Goal: Find specific page/section: Find specific page/section

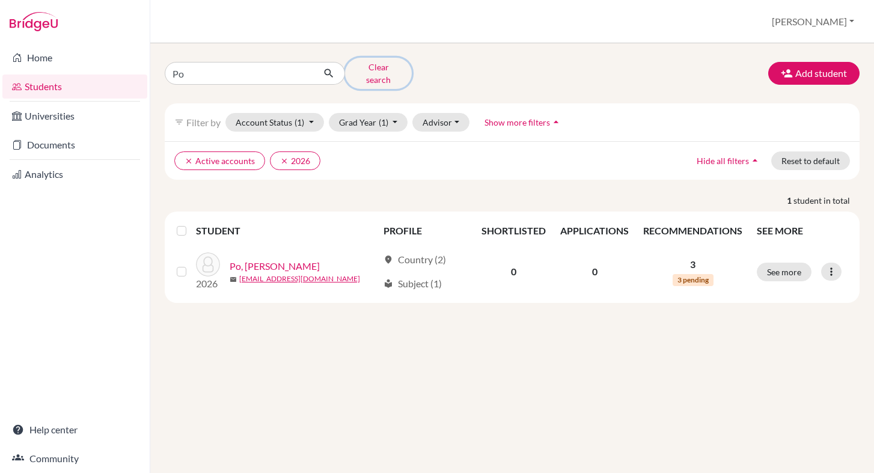
click at [385, 69] on button "Clear search" at bounding box center [378, 73] width 67 height 31
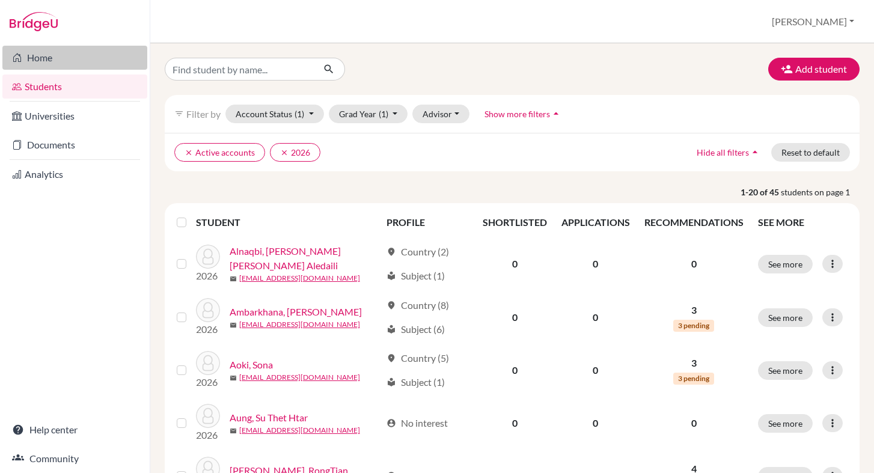
click at [51, 55] on link "Home" at bounding box center [74, 58] width 145 height 24
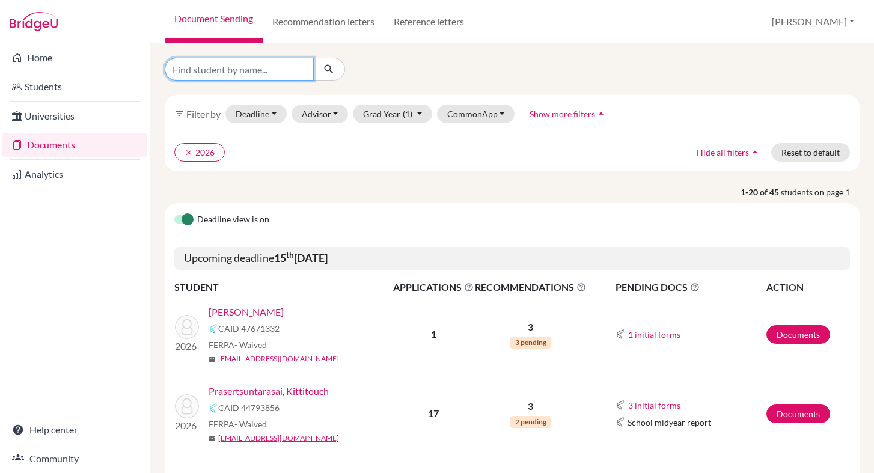
click at [247, 71] on input "Find student by name..." at bounding box center [239, 69] width 149 height 23
type input "amornvit"
click button "submit" at bounding box center [329, 69] width 32 height 23
